Goal: Transaction & Acquisition: Purchase product/service

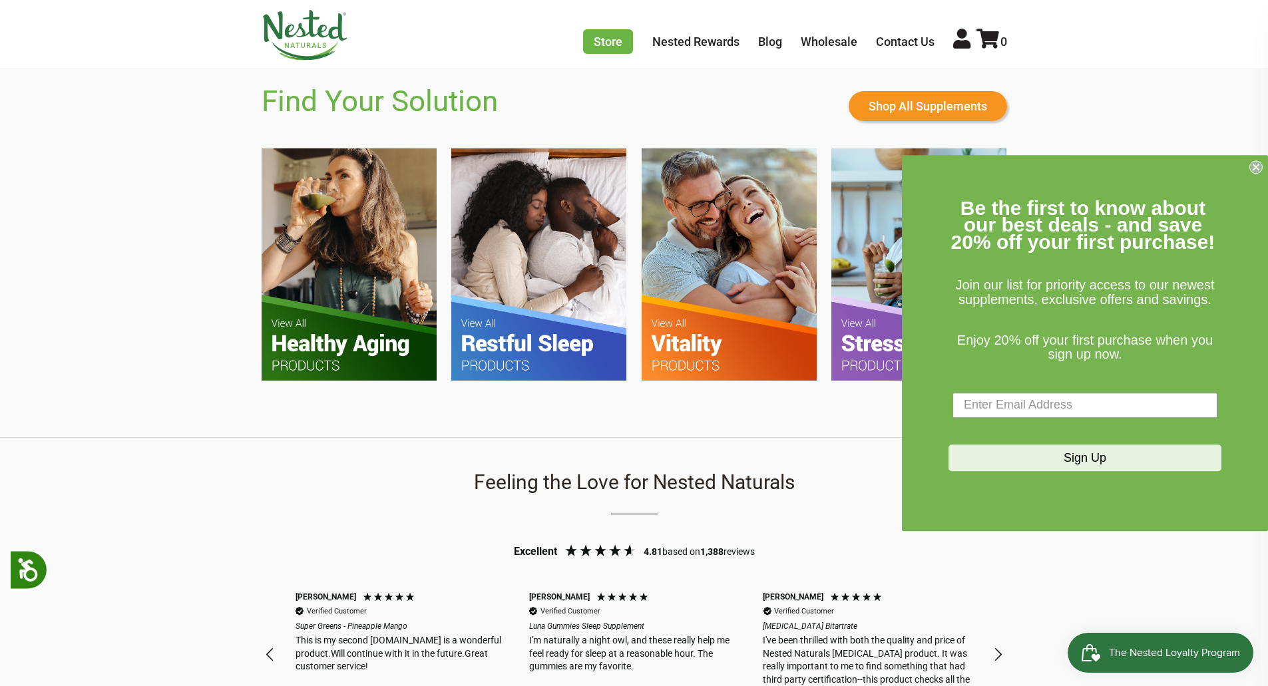
scroll to position [887, 0]
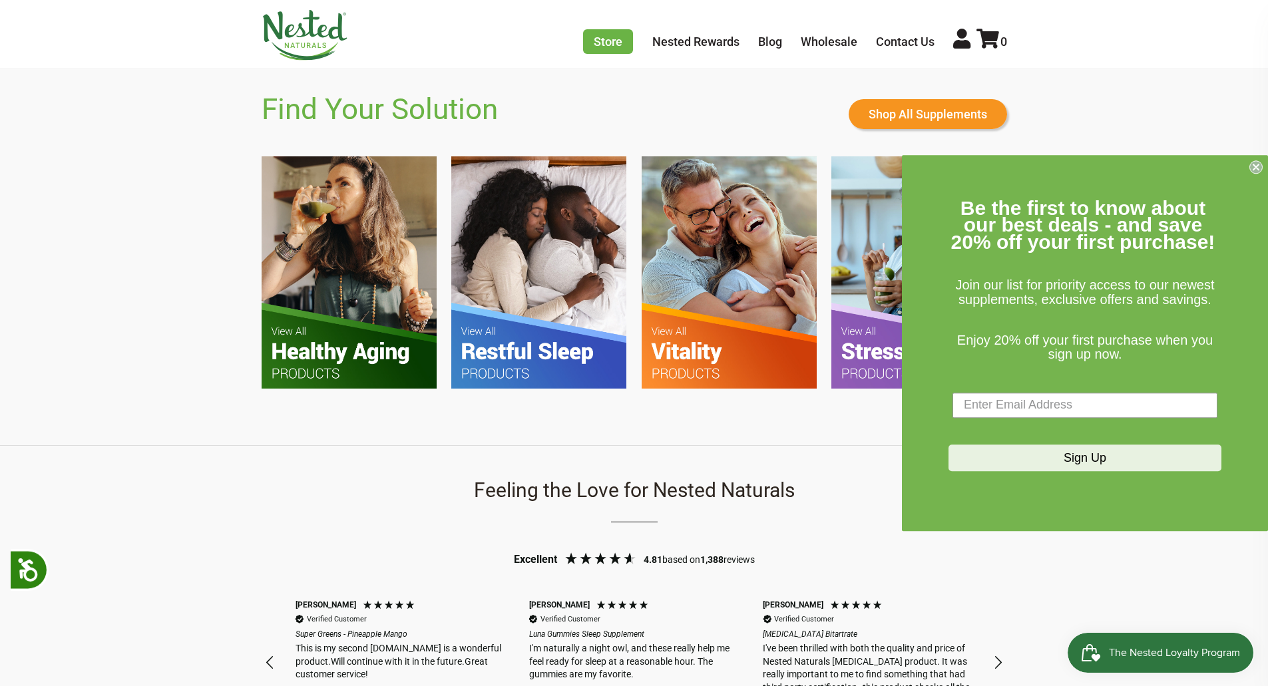
click at [1257, 168] on icon "Close dialog" at bounding box center [1255, 166] width 5 height 5
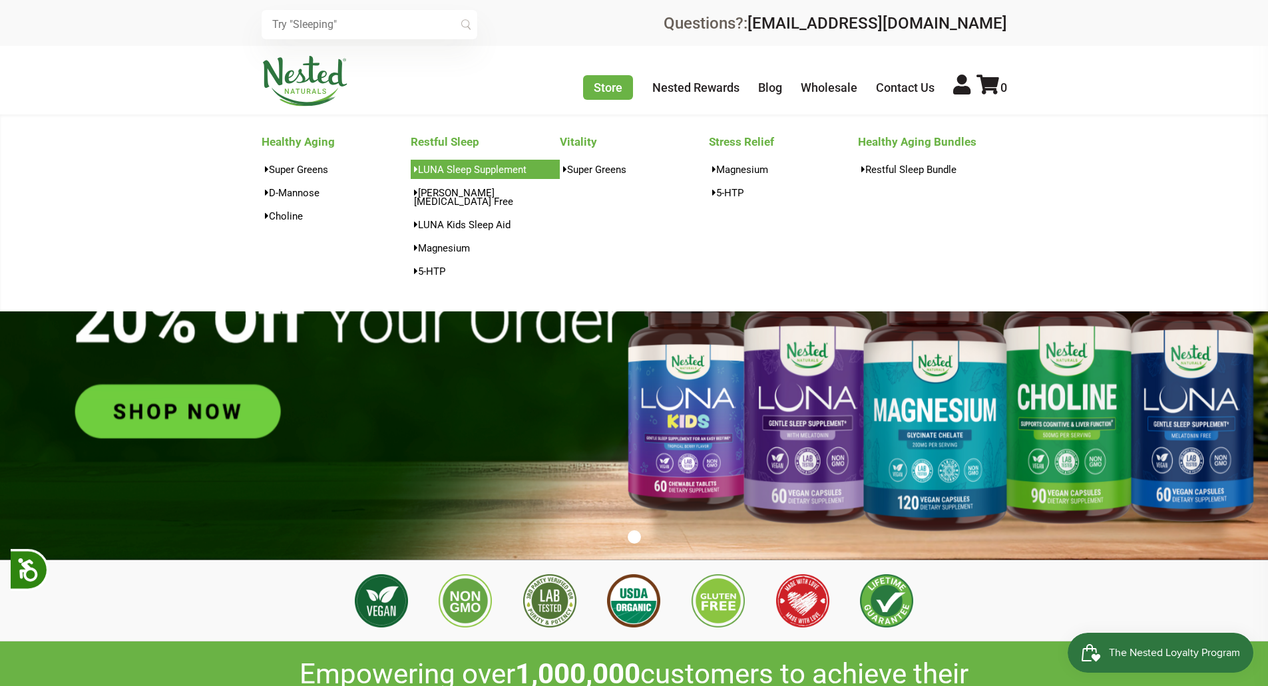
scroll to position [0, 0]
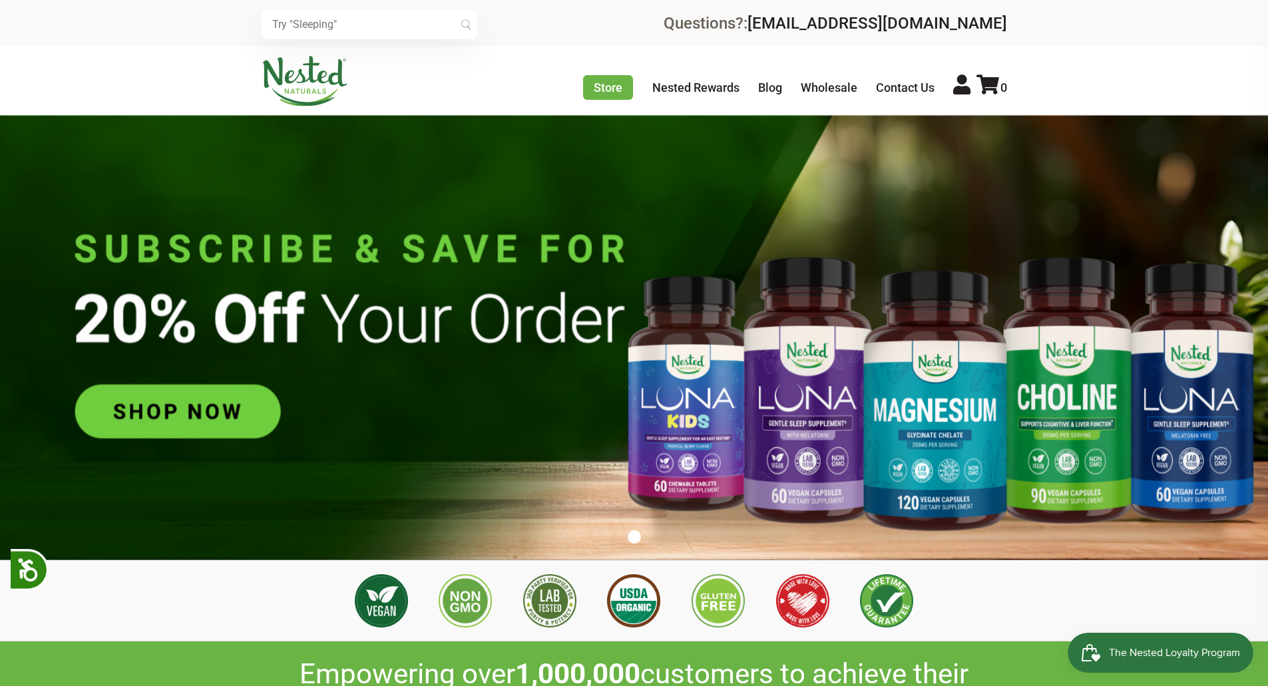
click at [373, 27] on input "text" at bounding box center [370, 24] width 216 height 29
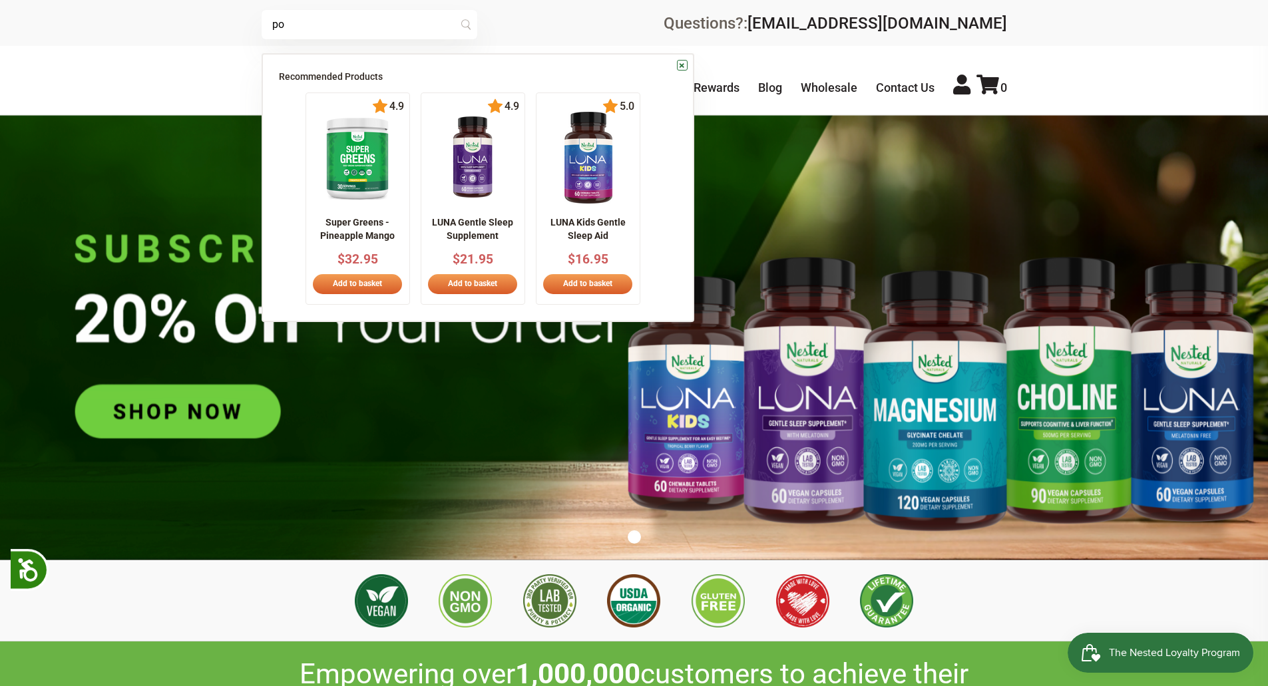
scroll to position [0, 468]
type input "powder"
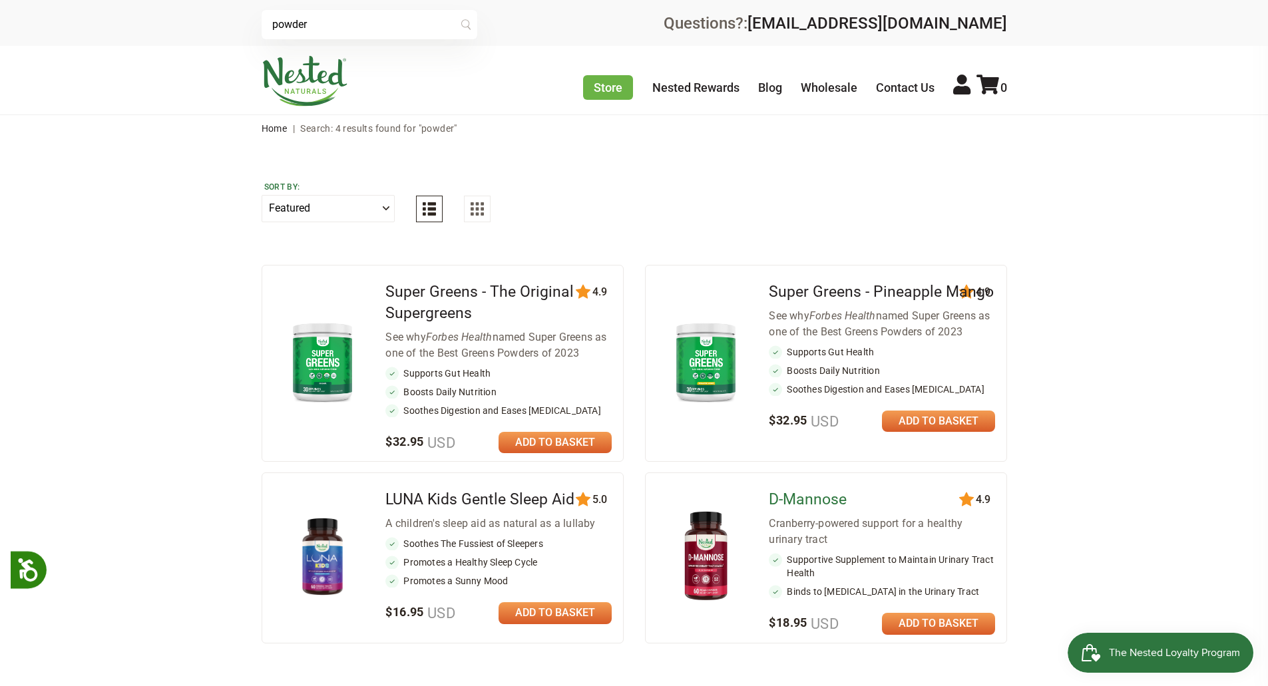
click at [792, 499] on link "D-Mannose" at bounding box center [808, 500] width 78 height 18
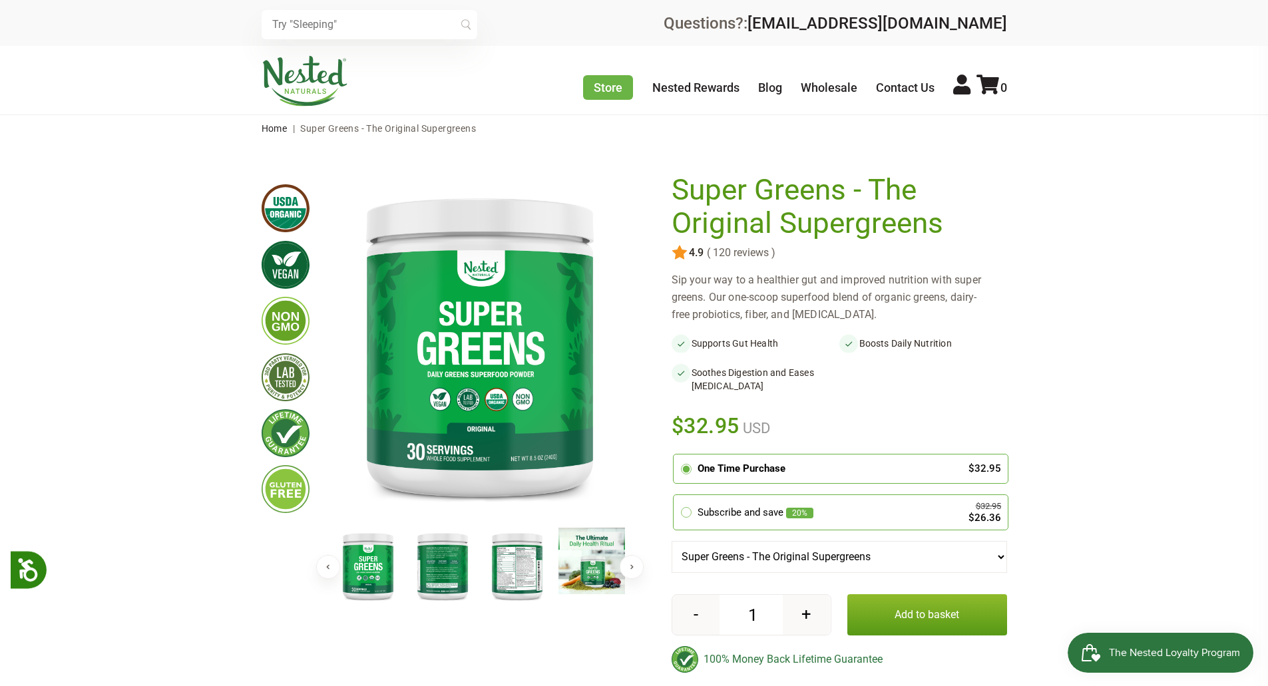
click at [329, 27] on input "text" at bounding box center [370, 24] width 216 height 29
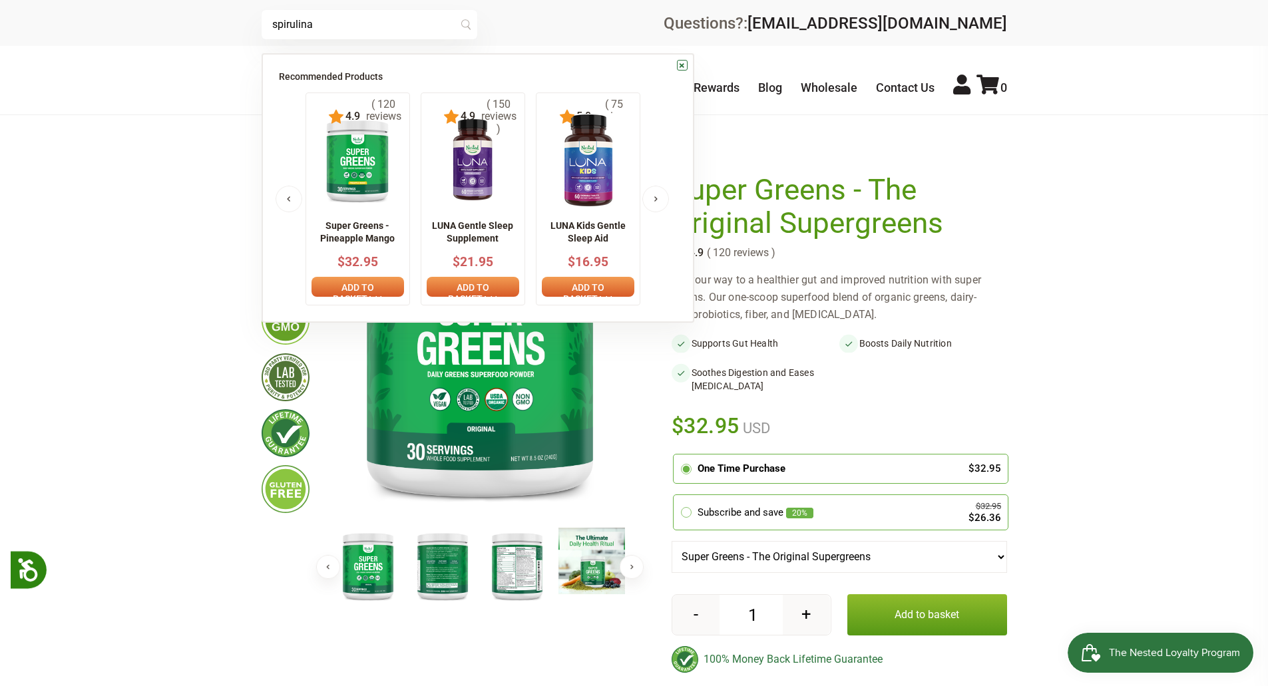
type input "spirulina"
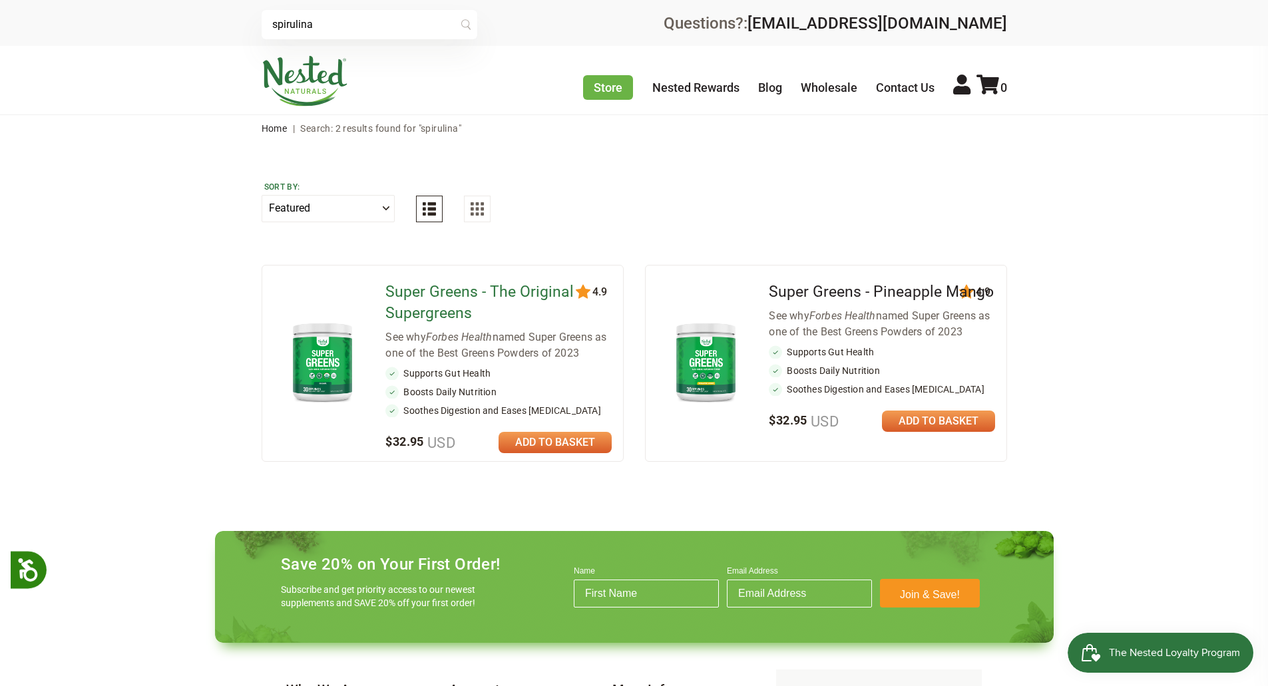
click at [412, 307] on link "Super Greens - The Original Supergreens" at bounding box center [479, 302] width 188 height 39
